Goal: Task Accomplishment & Management: Use online tool/utility

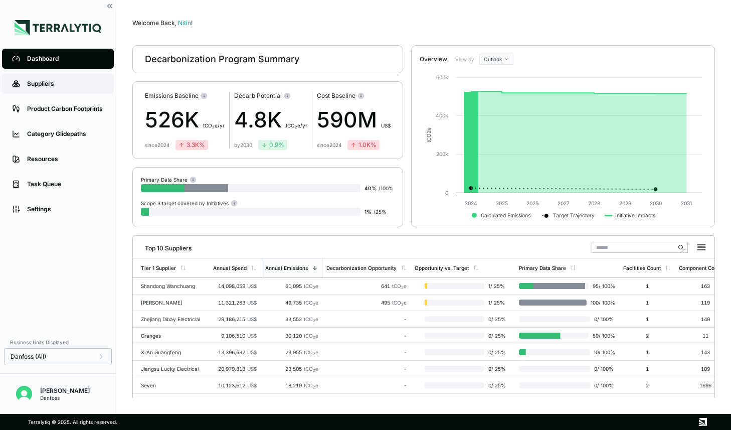
click at [56, 85] on div "Suppliers" at bounding box center [65, 84] width 77 height 8
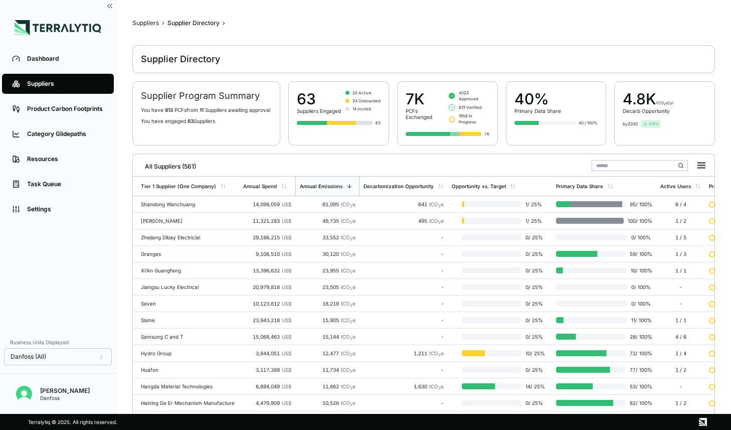
click at [603, 160] on input "text" at bounding box center [640, 165] width 96 height 11
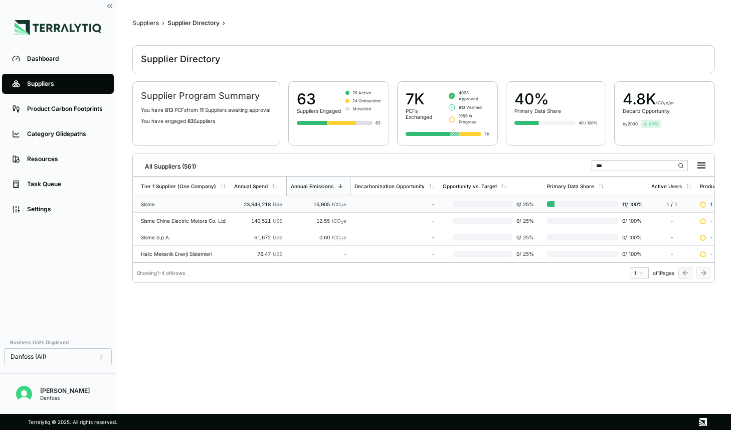
type input "***"
click at [374, 196] on td "-" at bounding box center [395, 204] width 88 height 17
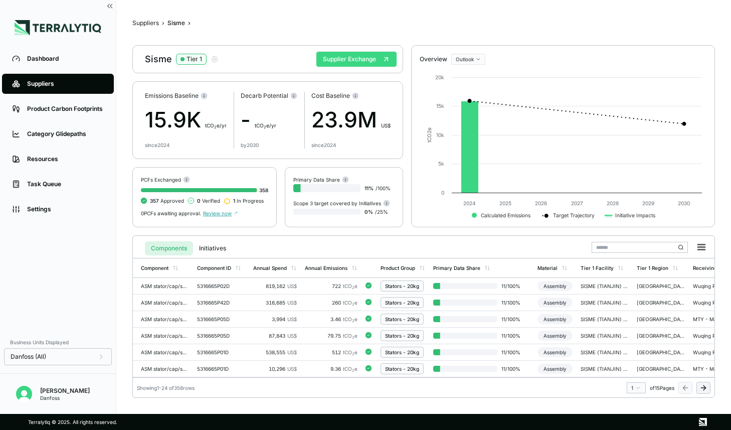
click at [362, 58] on button "Supplier Exchange" at bounding box center [357, 59] width 80 height 15
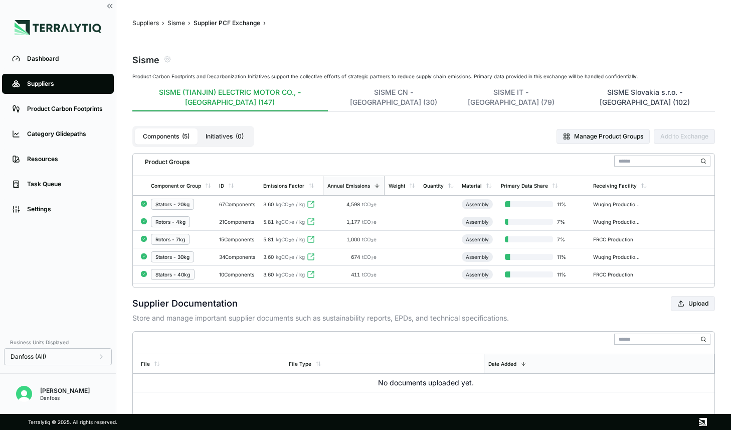
click at [575, 93] on button "SISME Slovakia s.r.o. - [GEOGRAPHIC_DATA] (102)" at bounding box center [645, 99] width 140 height 24
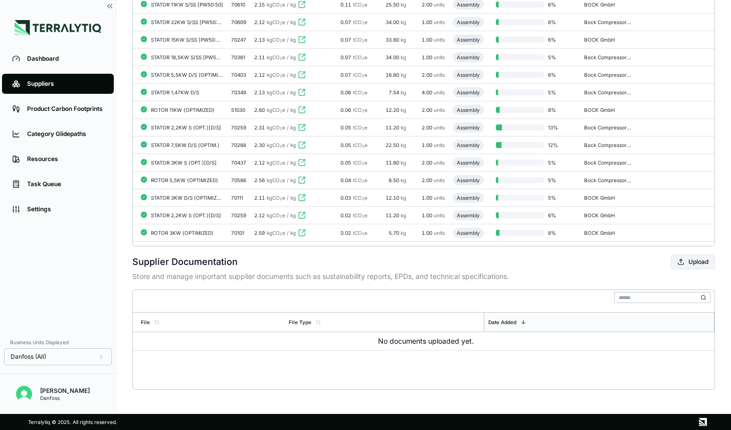
scroll to position [1759, 0]
click at [199, 228] on td "ROTOR 3KW (OPTIMIZED)" at bounding box center [187, 233] width 80 height 18
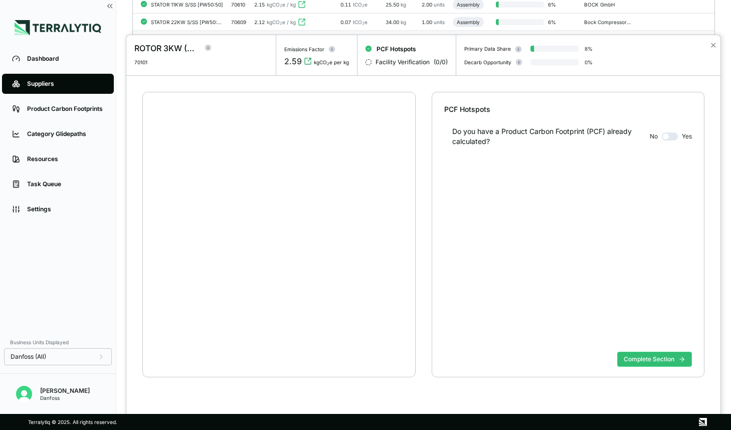
scroll to position [19, 0]
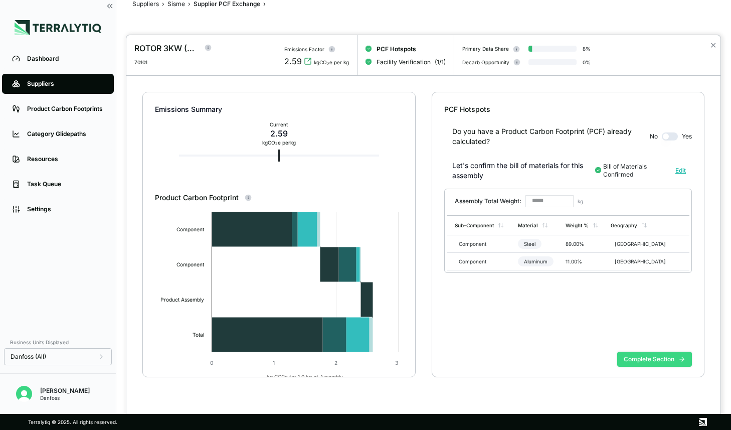
click at [645, 359] on button "Complete Section" at bounding box center [654, 359] width 75 height 15
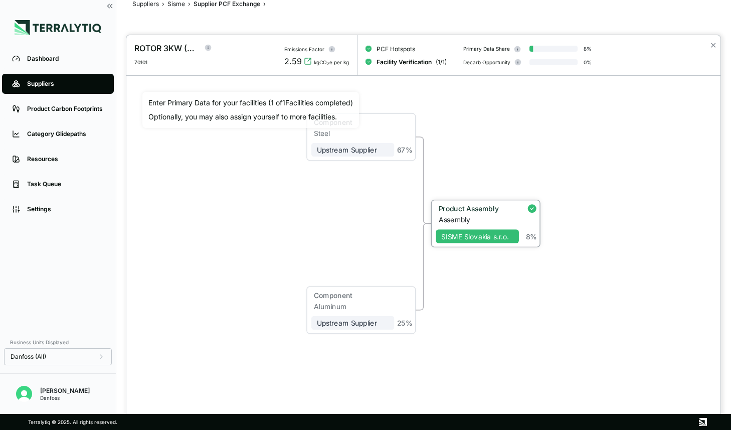
click at [463, 205] on div "Product Assembly" at bounding box center [476, 208] width 75 height 9
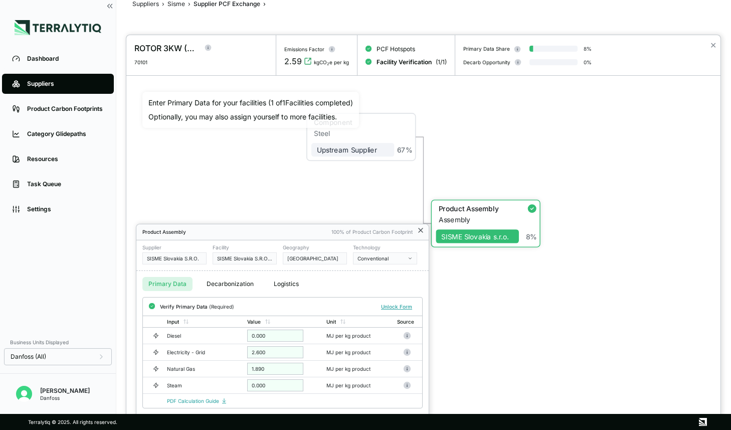
click at [421, 232] on icon at bounding box center [421, 230] width 8 height 8
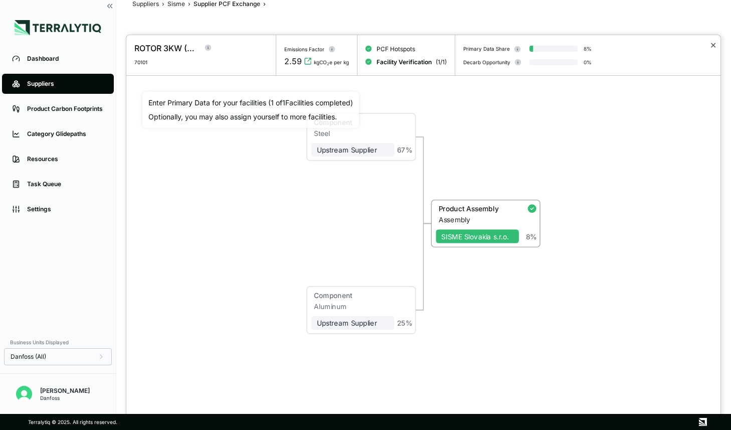
click at [713, 45] on button "✕" at bounding box center [713, 45] width 7 height 12
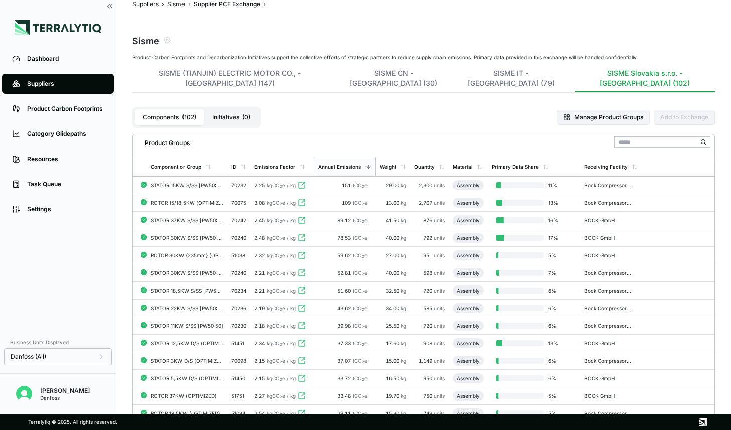
click at [237, 109] on button "Initiatives ( 0 )" at bounding box center [231, 117] width 54 height 16
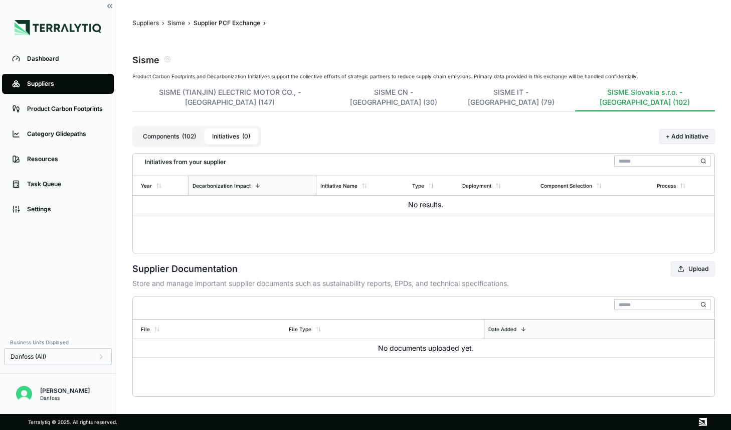
click at [160, 128] on button "Components ( 102 )" at bounding box center [169, 136] width 69 height 16
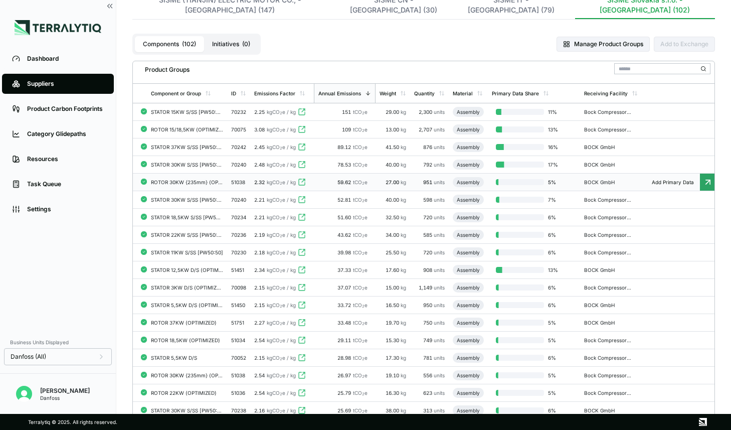
scroll to position [90, 0]
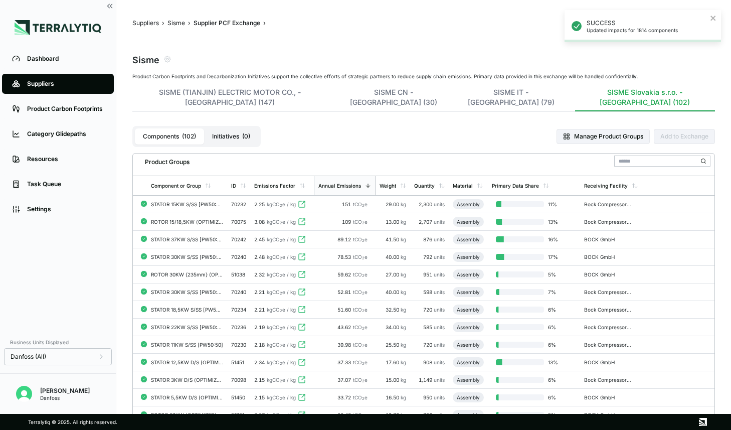
scroll to position [90, 0]
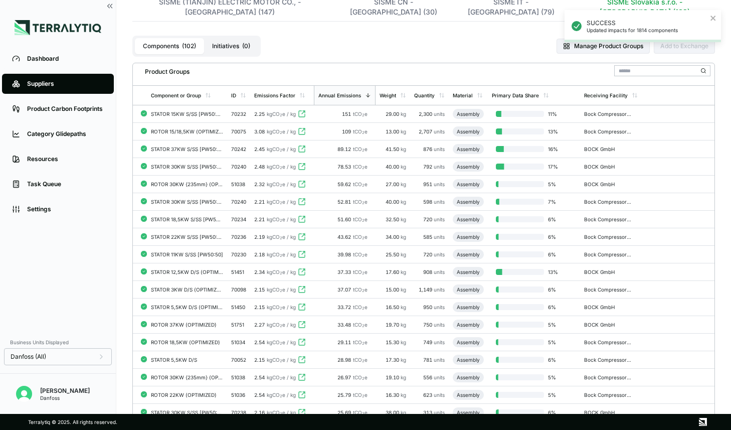
click at [30, 82] on div "Suppliers" at bounding box center [65, 84] width 77 height 8
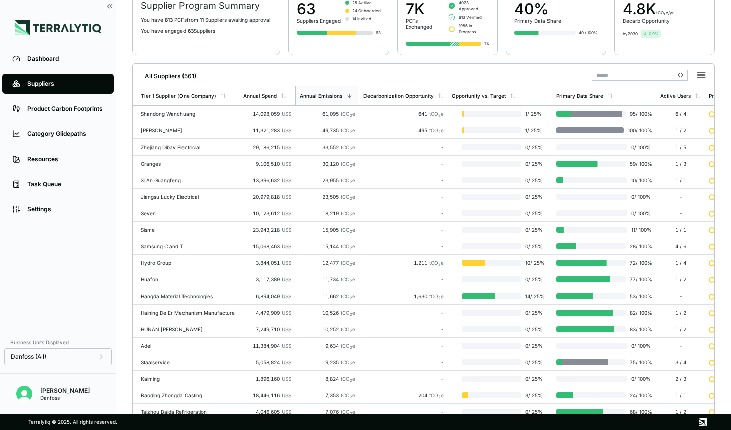
scroll to position [90, 0]
click at [605, 72] on input "text" at bounding box center [640, 75] width 96 height 11
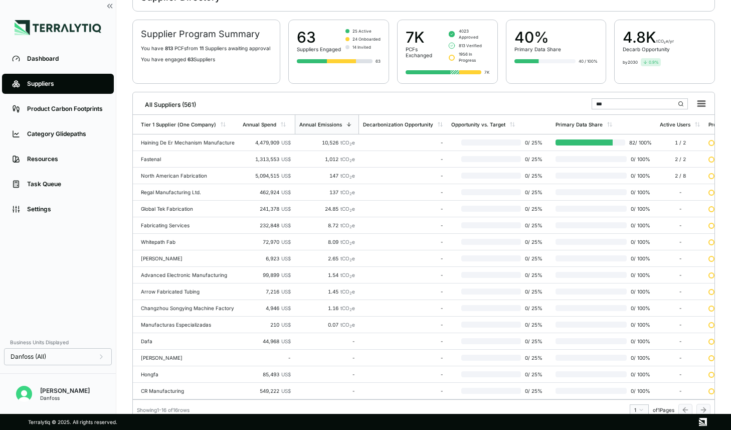
scroll to position [3, 0]
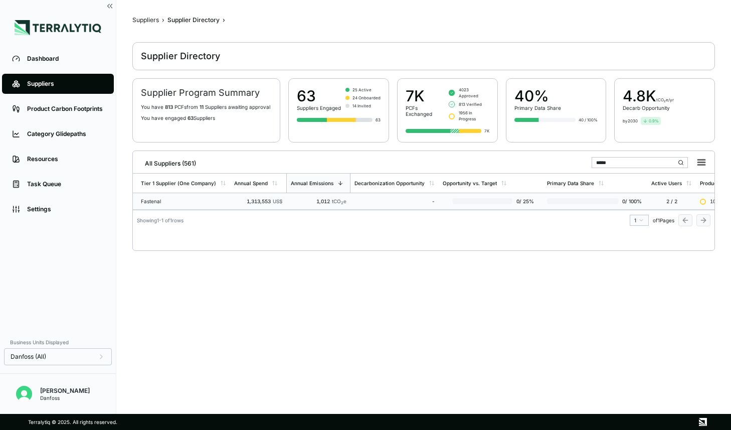
type input "*****"
click at [367, 193] on td "-" at bounding box center [395, 201] width 88 height 17
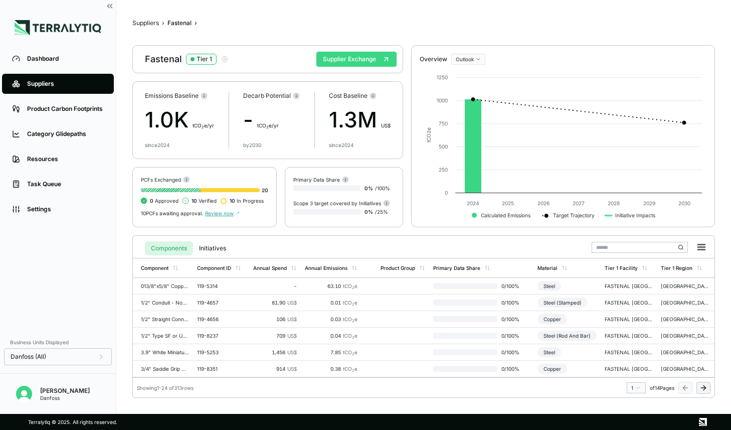
click at [380, 53] on button "Supplier Exchange" at bounding box center [357, 59] width 80 height 15
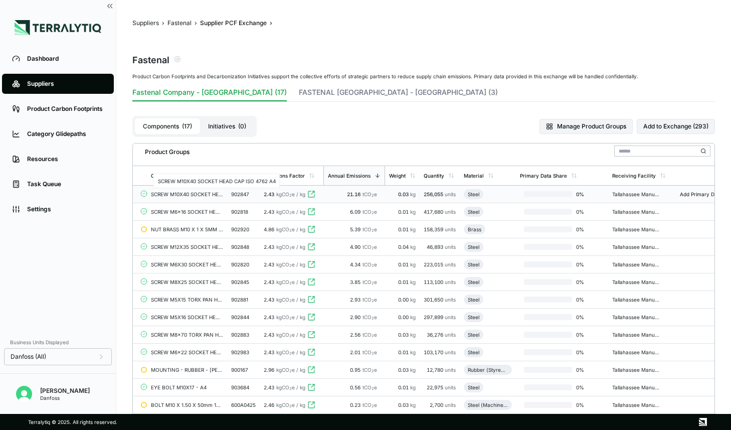
click at [165, 192] on div "SCREW M10X40 SOCKET HEAD CAP ISO 4762 A4" at bounding box center [187, 194] width 72 height 6
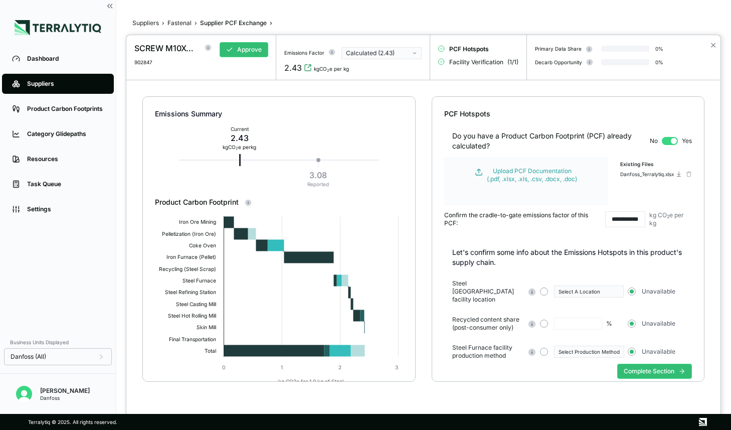
click at [396, 54] on div "Calculated (2.43)" at bounding box center [378, 53] width 64 height 8
click at [659, 175] on div "Danfoss_Terralytiq.xlsx" at bounding box center [647, 174] width 54 height 6
click at [412, 51] on icon "button" at bounding box center [414, 53] width 5 height 5
click at [713, 42] on button "✕" at bounding box center [713, 45] width 7 height 12
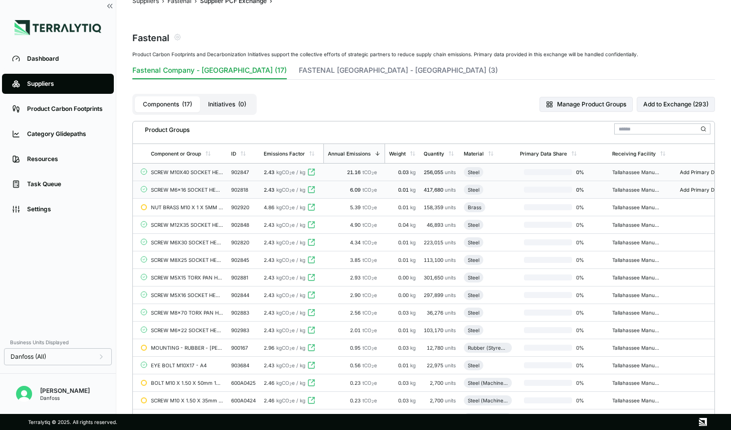
scroll to position [22, 0]
